Goal: Check status: Check status

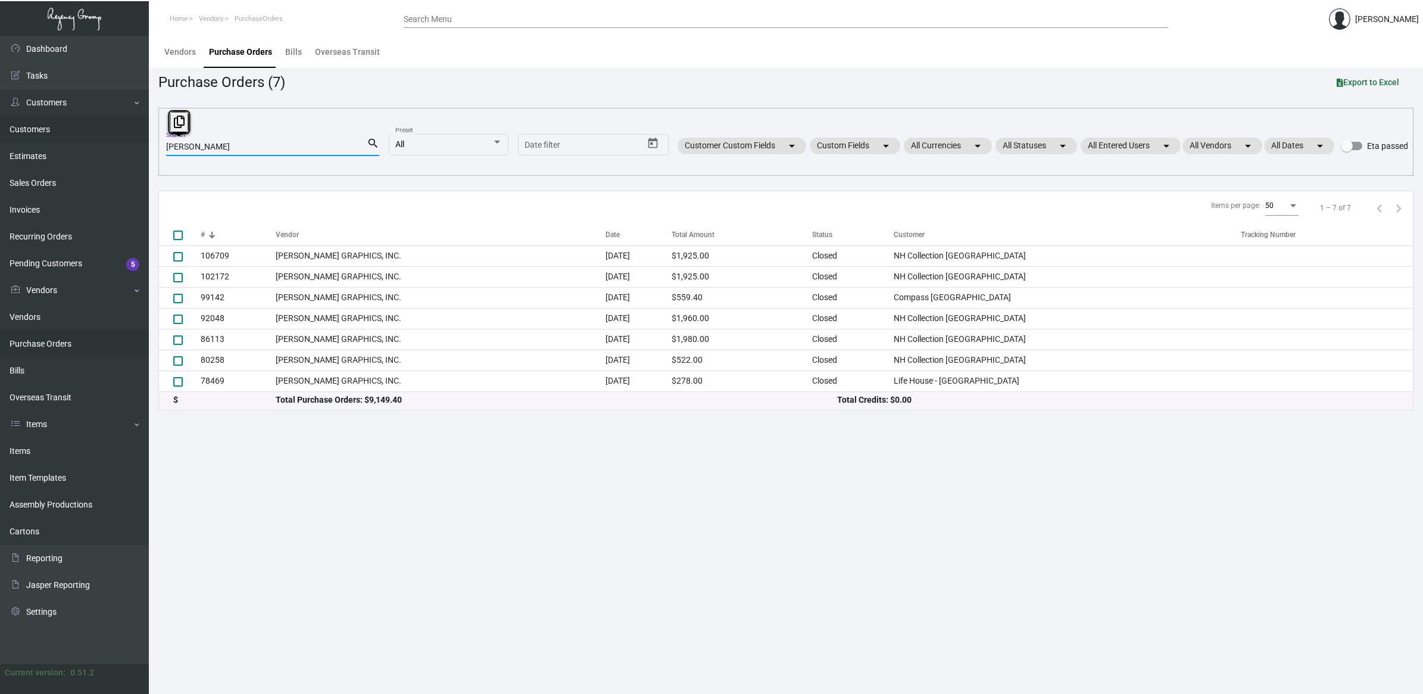
drag, startPoint x: 202, startPoint y: 143, endPoint x: 54, endPoint y: 132, distance: 149.3
click at [100, 138] on div "Dashboard Dashboard Tasks Customers Customers Estimates Sales Orders Invoices R…" at bounding box center [711, 365] width 1423 height 658
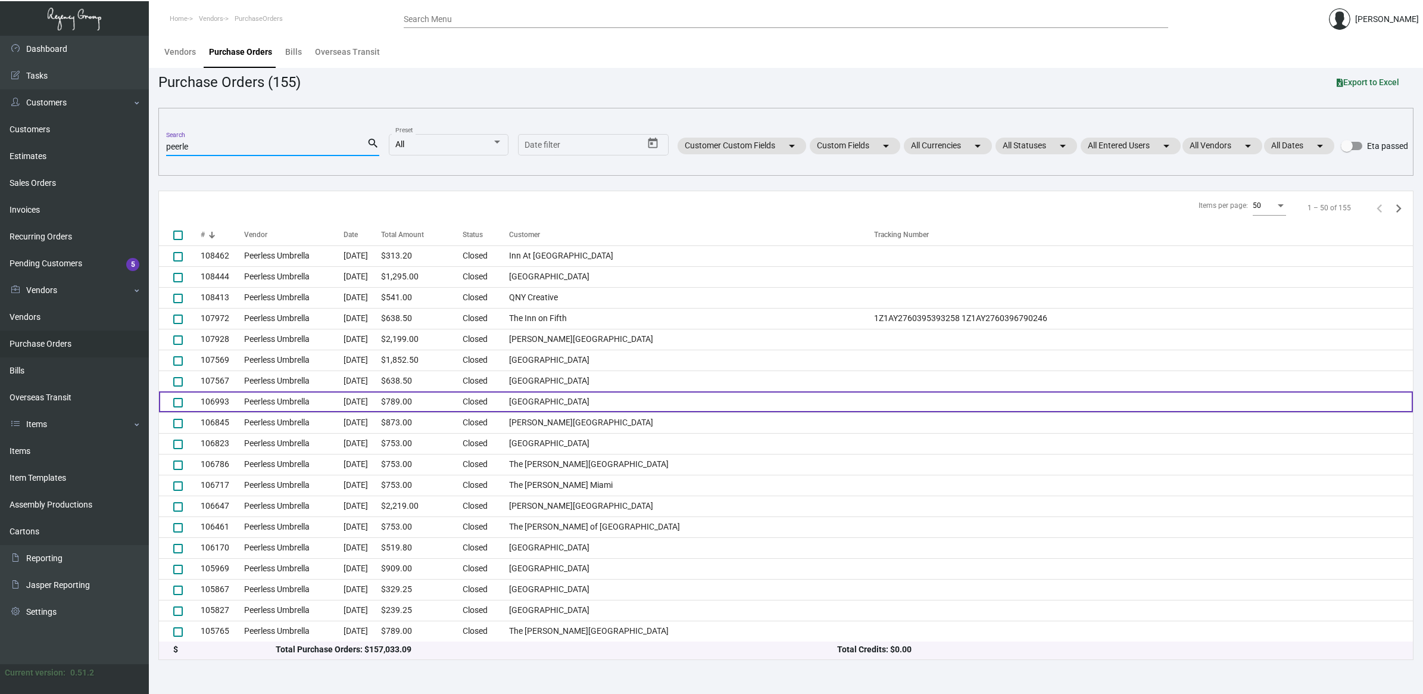
type input "peerle"
click at [682, 397] on td "[GEOGRAPHIC_DATA]" at bounding box center [691, 401] width 364 height 21
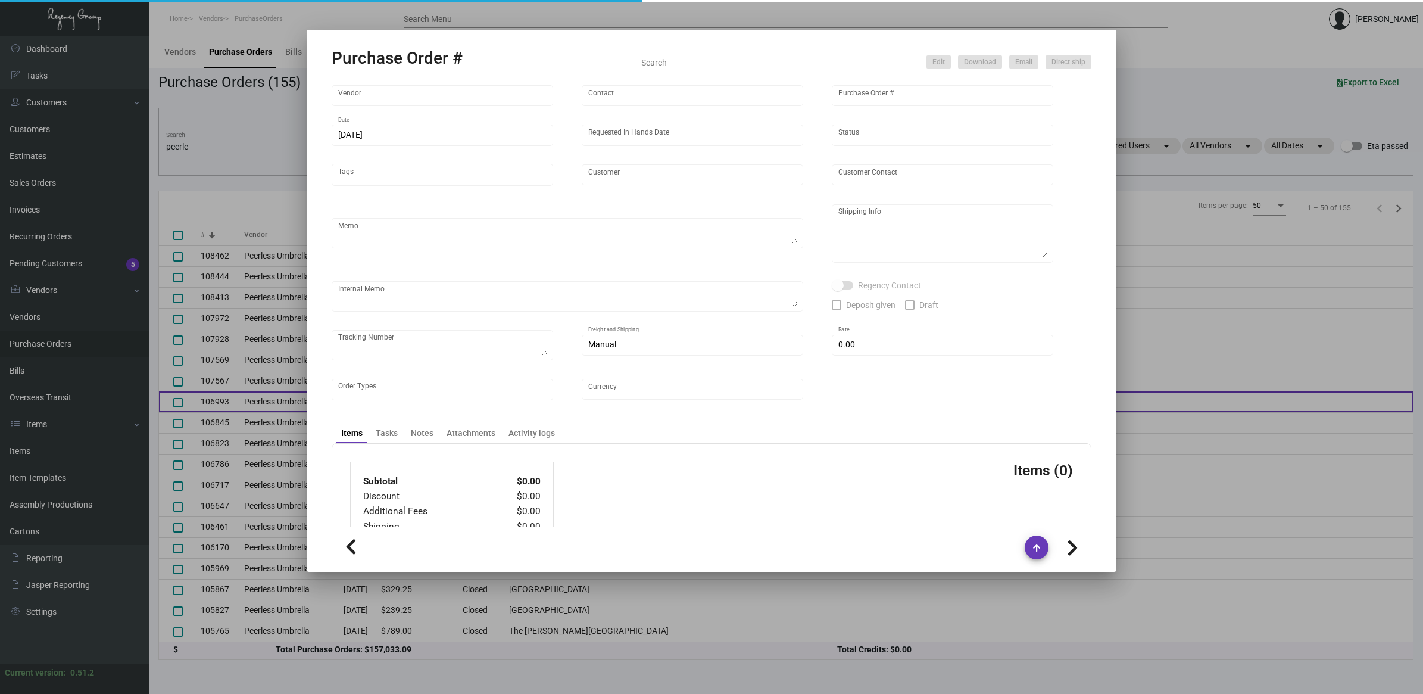
type input "Peerless Umbrella"
type input "Order Entry"
type input "106993"
type input "[DATE]"
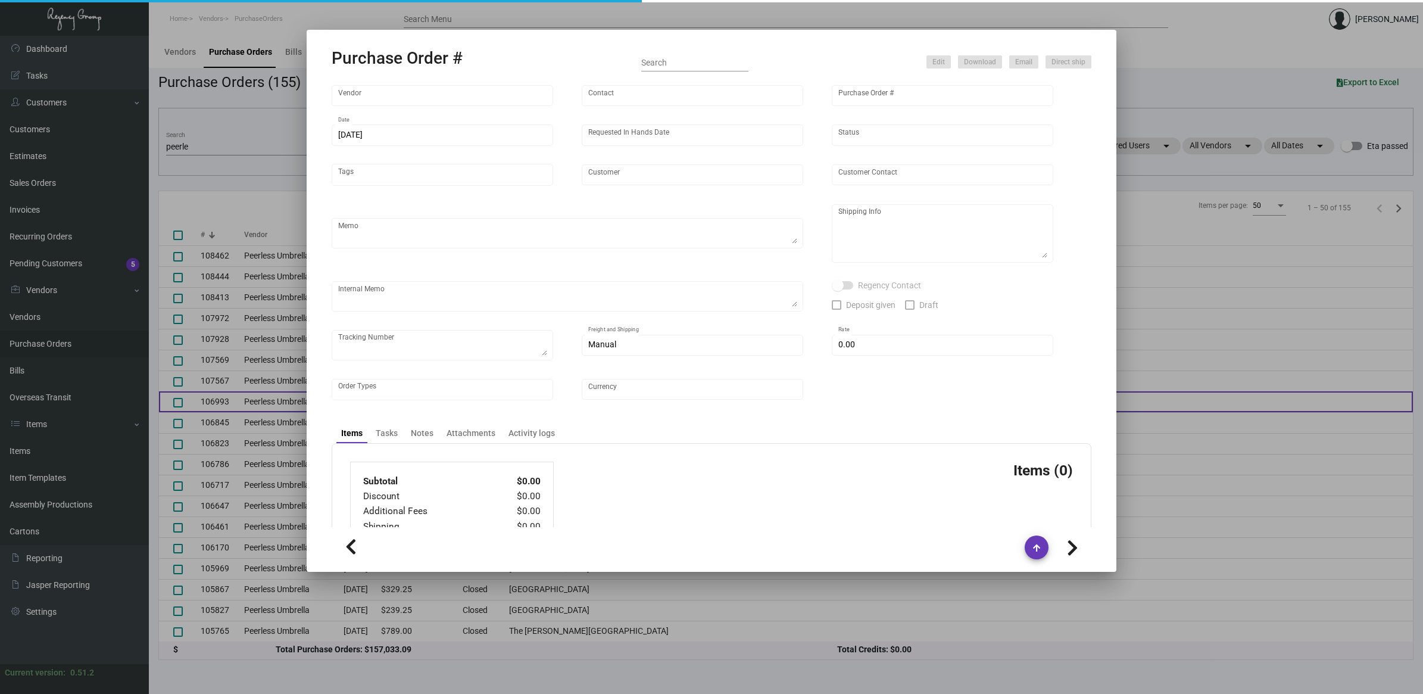
type input "[GEOGRAPHIC_DATA]"
type input "[PERSON_NAME]"
type textarea "When ready to ship, contact: [EMAIL_ADDRESS][DOMAIN_NAME] for all shipments UPS…"
type textarea "[PERSON_NAME] Bunkhouse Hotels [STREET_ADDRESS]"
type input "$ 0.00"
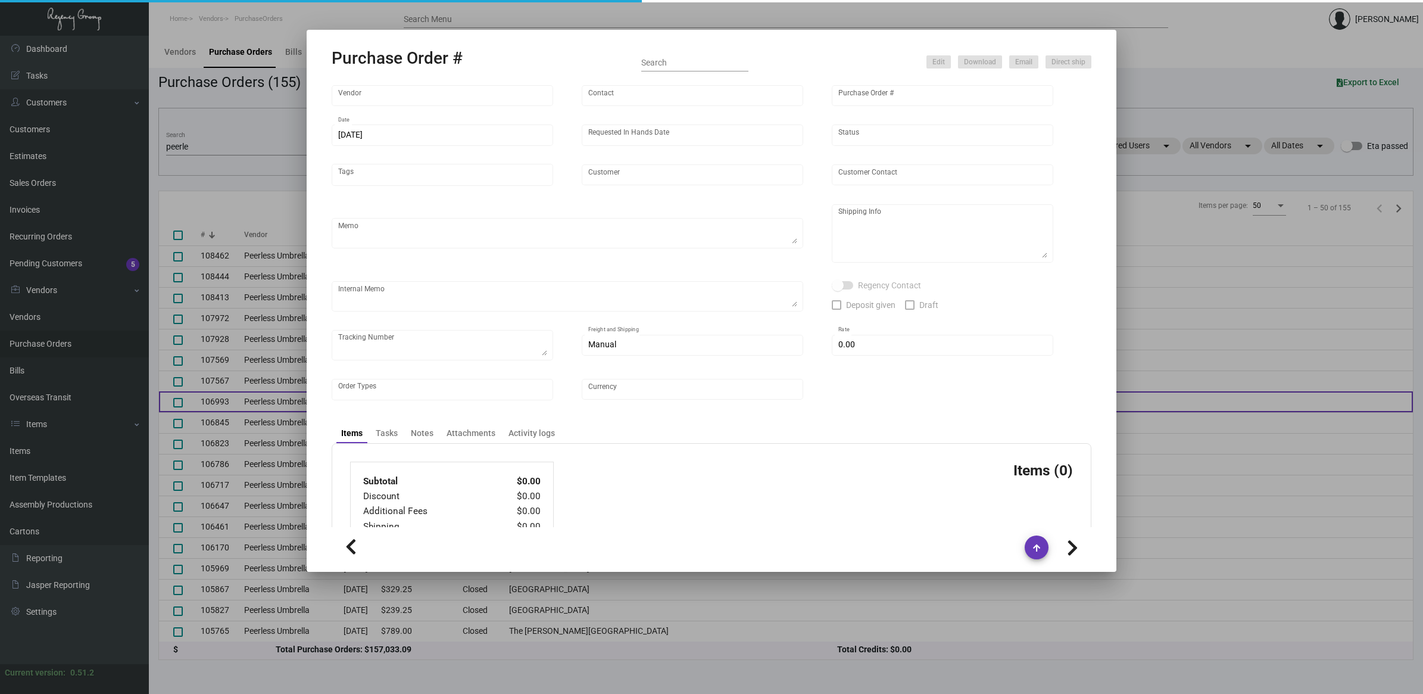
type input "United States Dollar $"
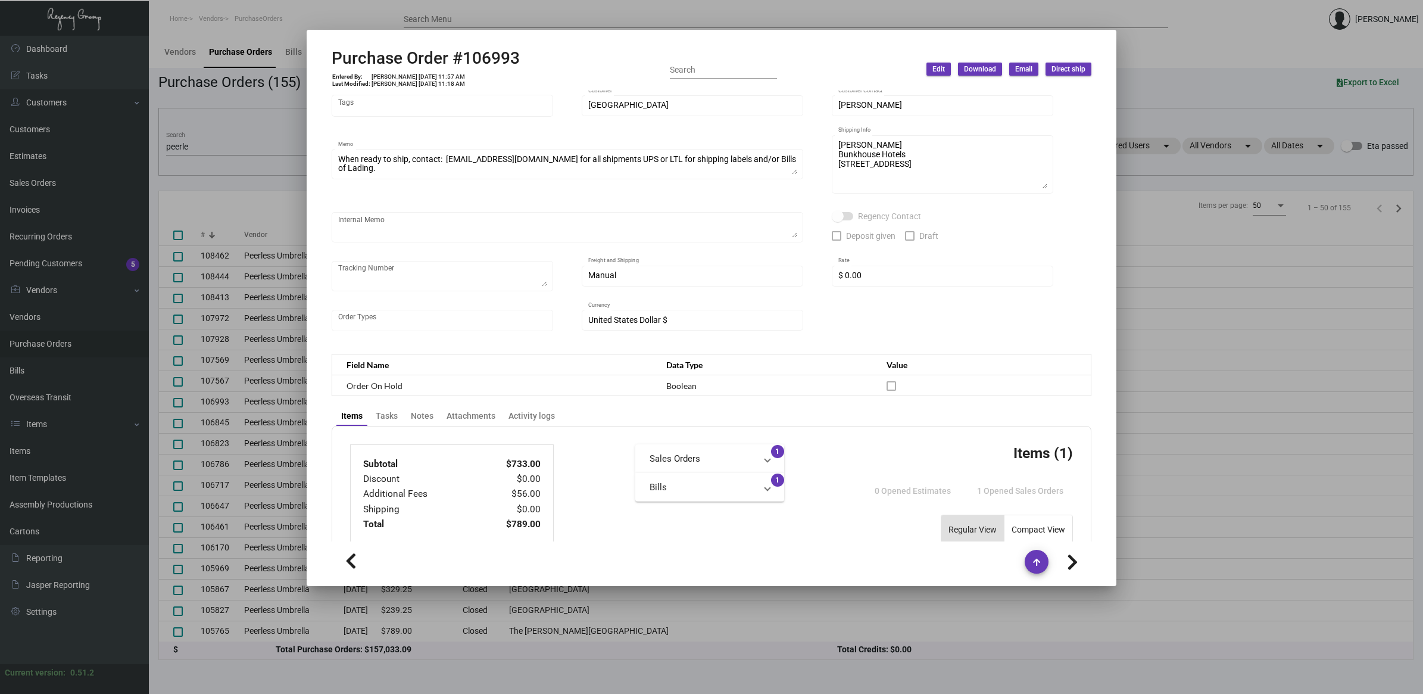
scroll to position [61, 0]
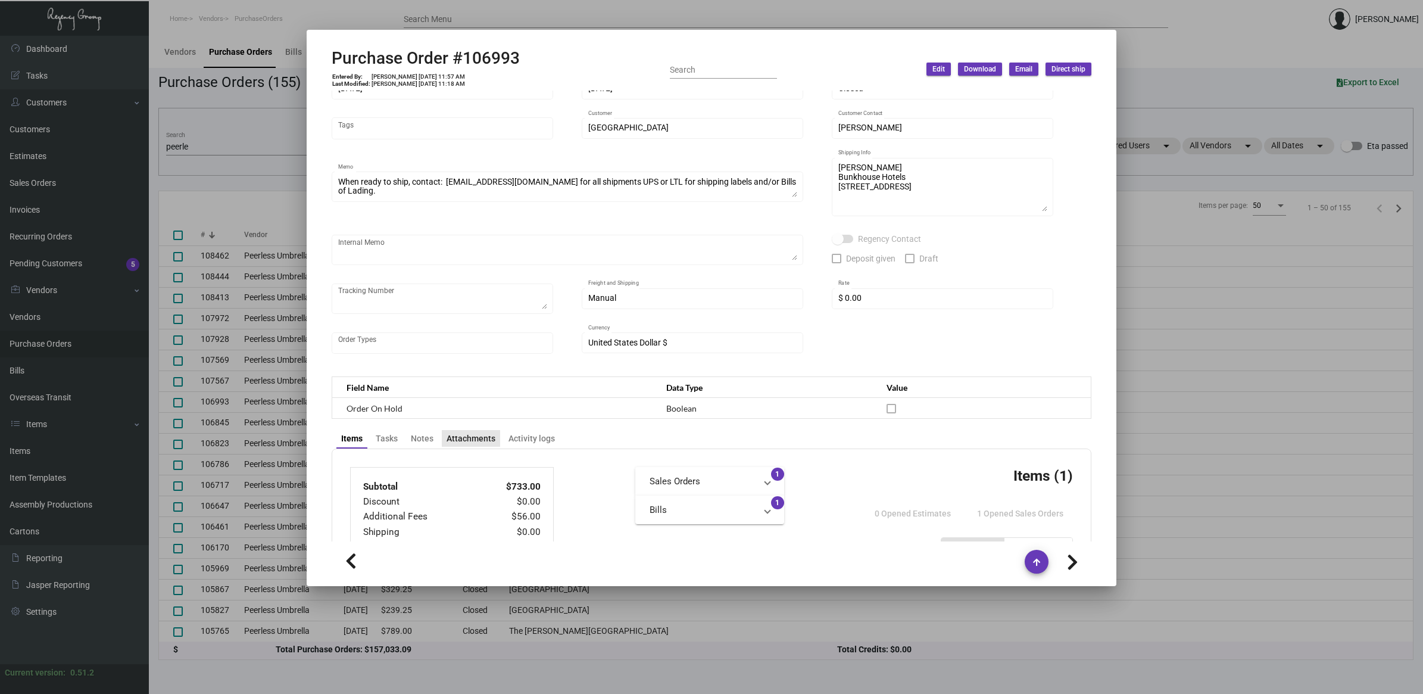
click at [487, 442] on div "Attachments" at bounding box center [471, 438] width 58 height 17
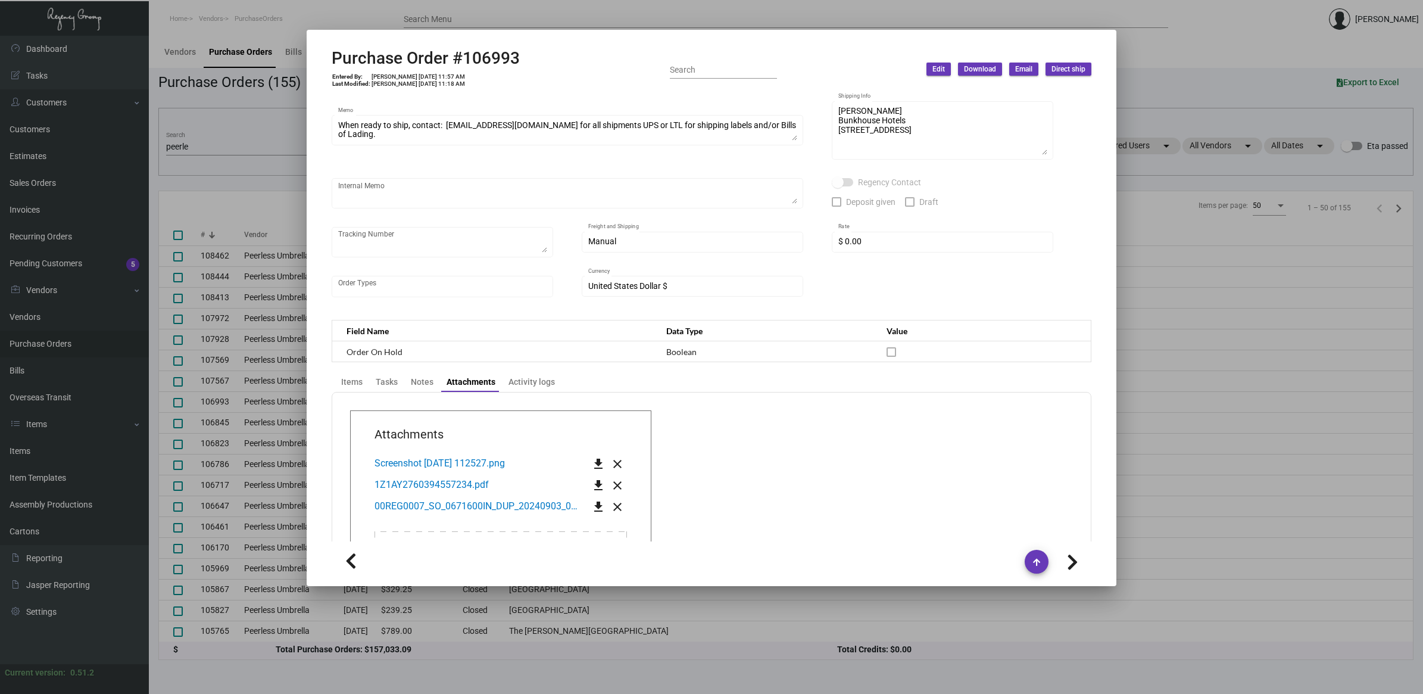
scroll to position [239, 0]
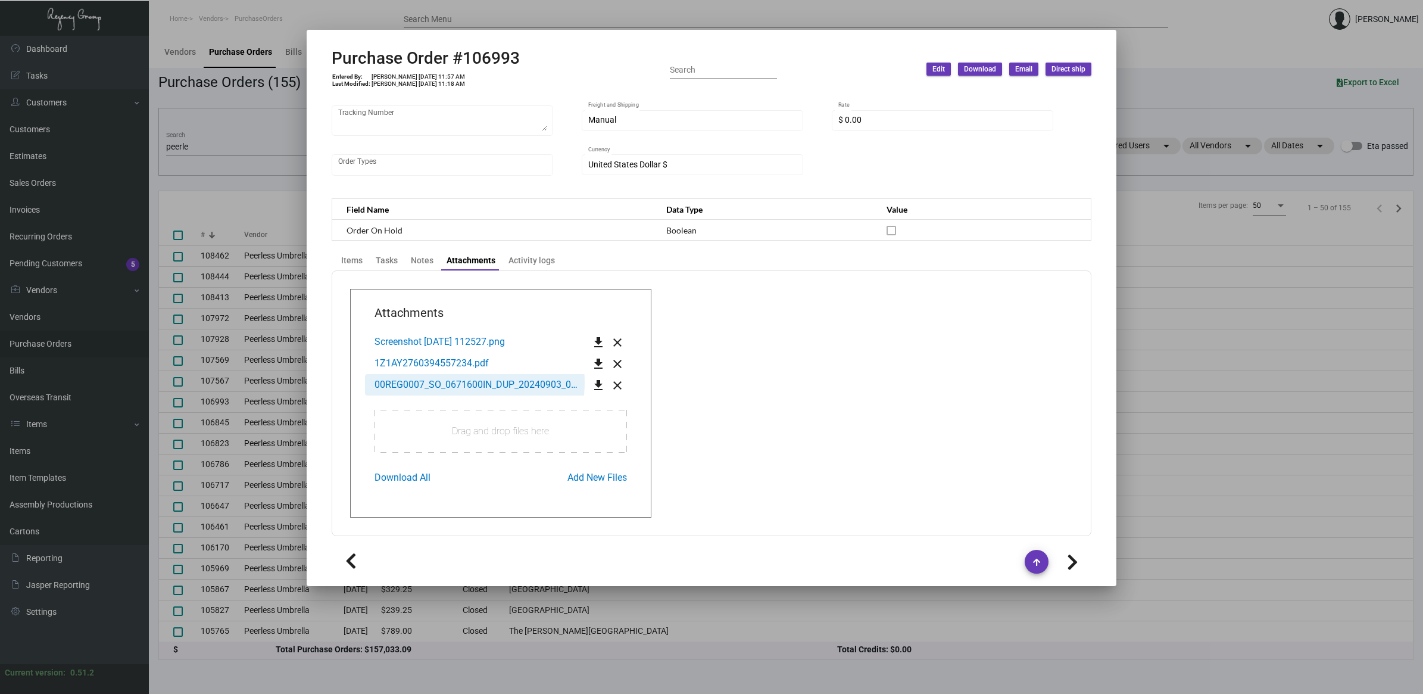
click at [459, 379] on span "00REG0007_SO_0671600IN_DUP_20240903_000.PDF" at bounding box center [488, 384] width 227 height 11
